Goal: Entertainment & Leisure: Consume media (video, audio)

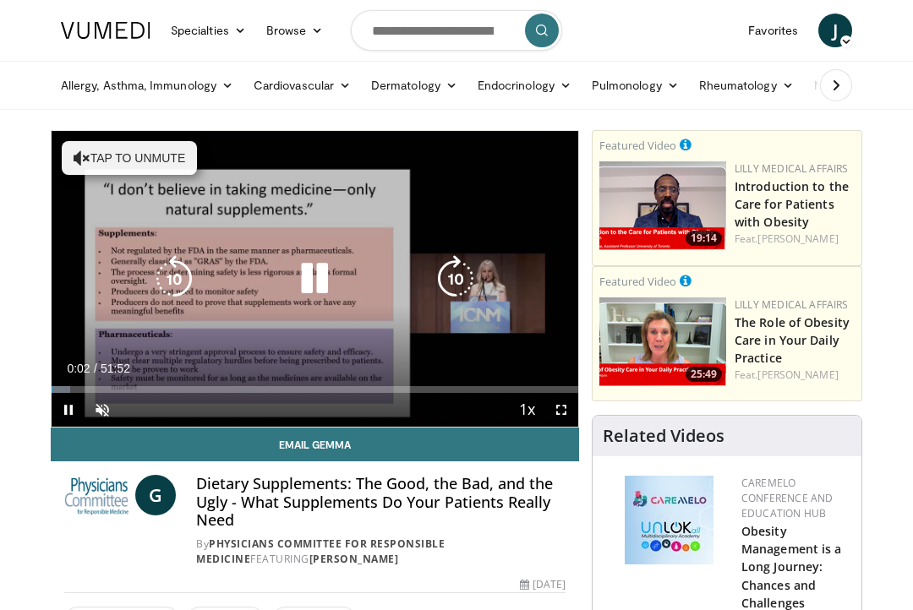
click at [149, 170] on div "10 seconds Tap to unmute" at bounding box center [315, 279] width 527 height 296
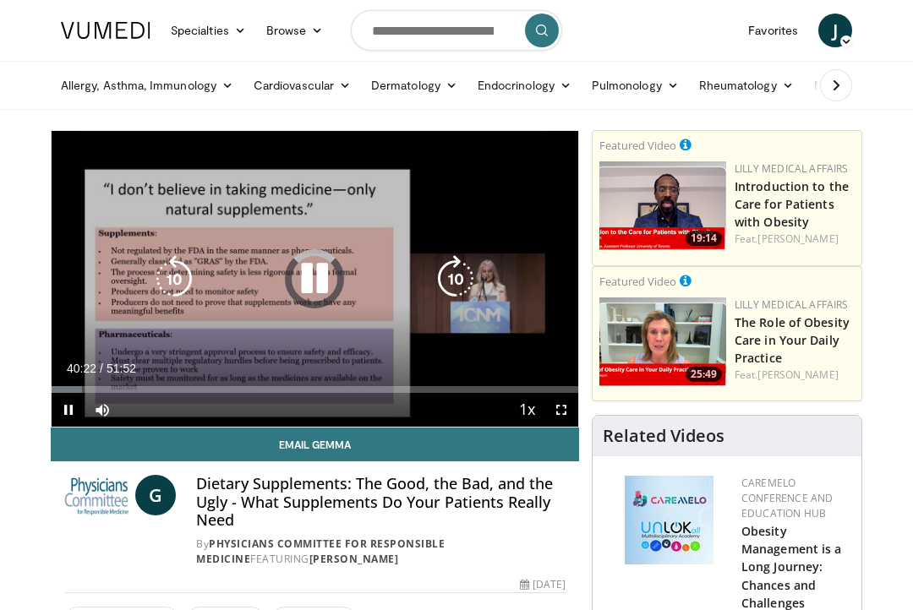
click at [462, 391] on div "Loaded : 5.78%" at bounding box center [315, 389] width 527 height 7
click at [401, 387] on div "Loaded : 5.78%" at bounding box center [315, 389] width 527 height 7
click at [328, 391] on div "Progress Bar" at bounding box center [226, 389] width 349 height 7
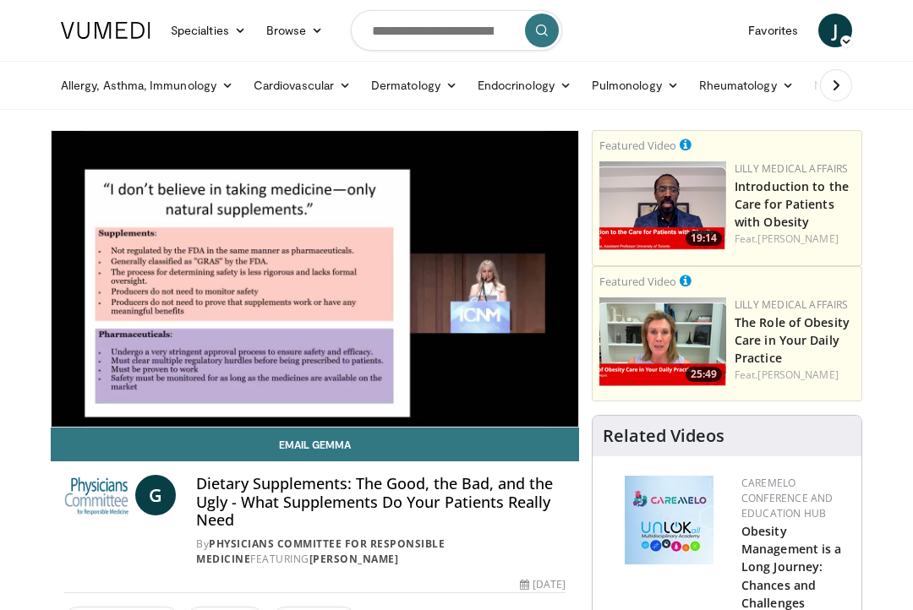
click at [261, 420] on div "Progress Bar" at bounding box center [190, 423] width 276 height 7
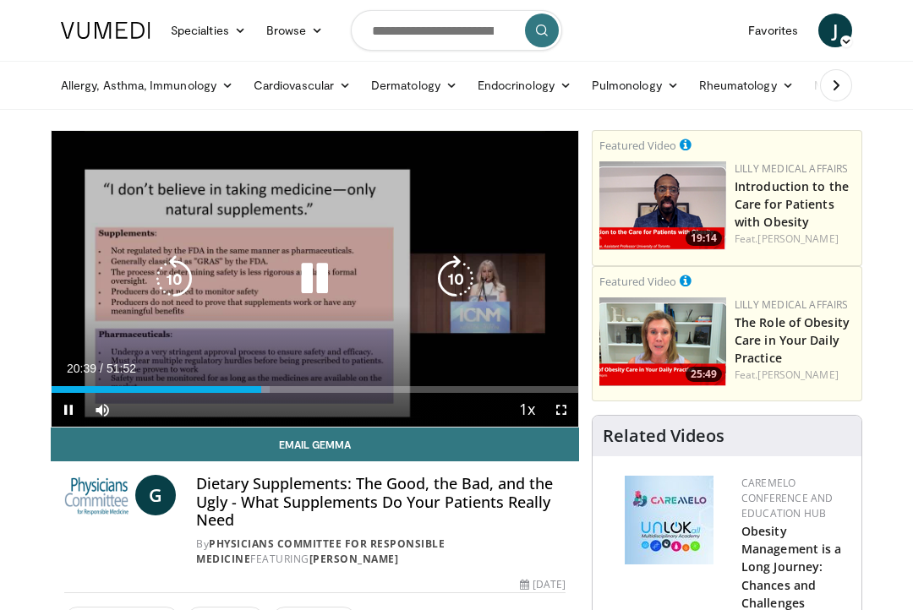
click at [195, 372] on div "Current Time 20:39 / Duration 51:52" at bounding box center [315, 368] width 527 height 15
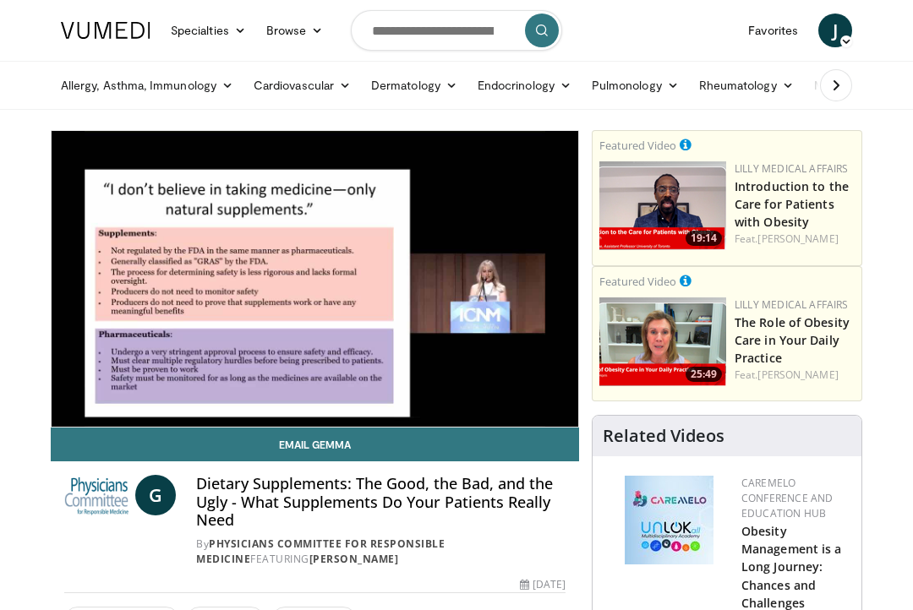
click at [208, 420] on div "Progress Bar" at bounding box center [157, 423] width 210 height 7
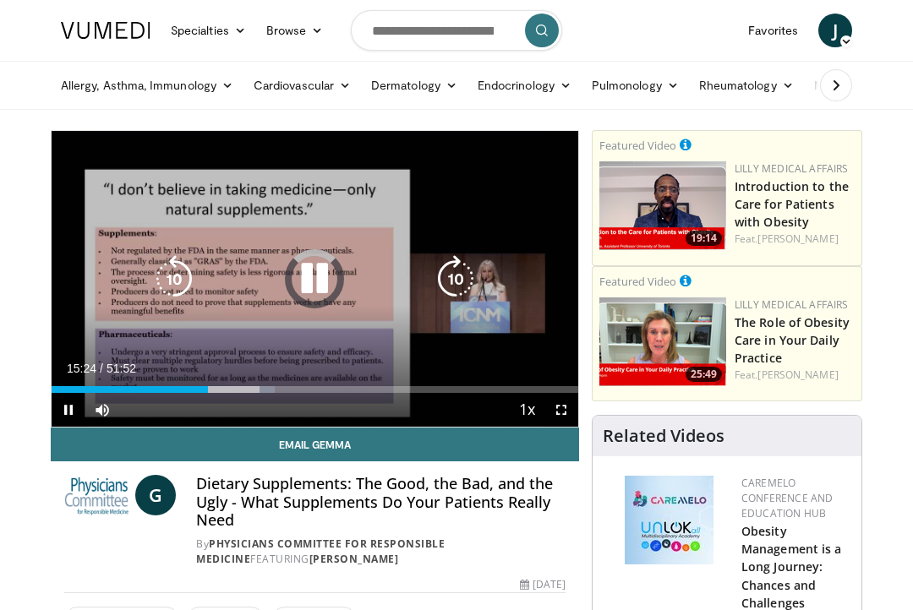
click at [158, 391] on div "Progress Bar" at bounding box center [130, 389] width 156 height 7
